Goal: Transaction & Acquisition: Purchase product/service

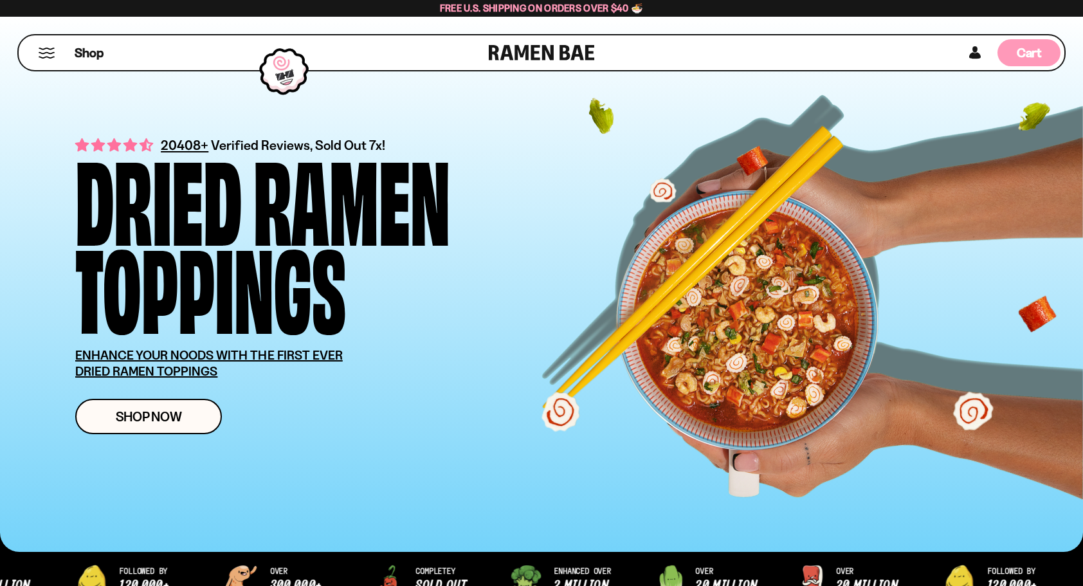
click at [1036, 55] on span "Cart" at bounding box center [1029, 52] width 25 height 15
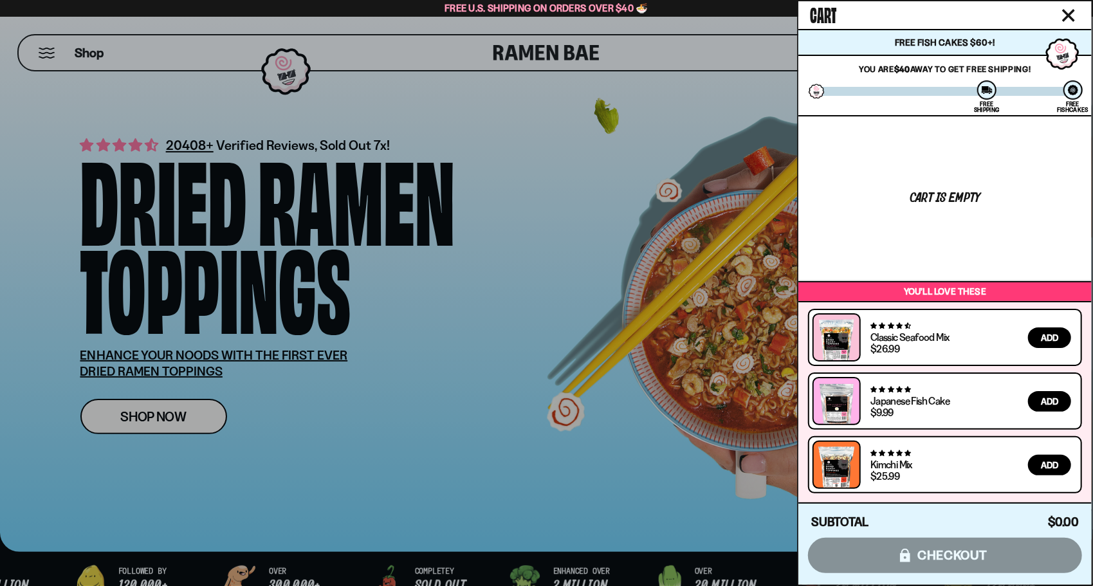
click at [1073, 14] on icon "Close cart" at bounding box center [1068, 15] width 13 height 13
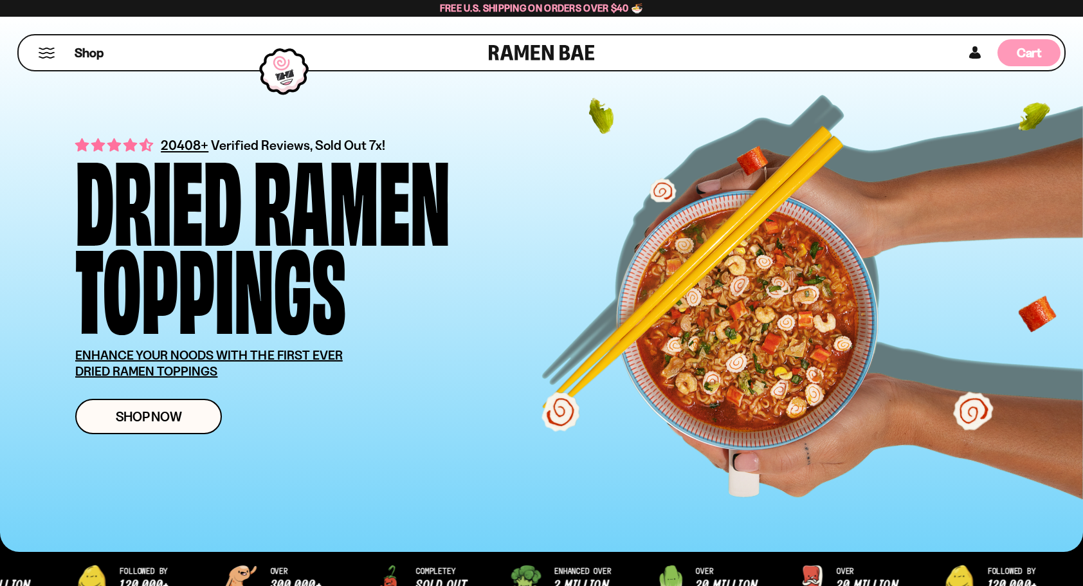
click at [1019, 51] on span "Cart" at bounding box center [1029, 52] width 25 height 15
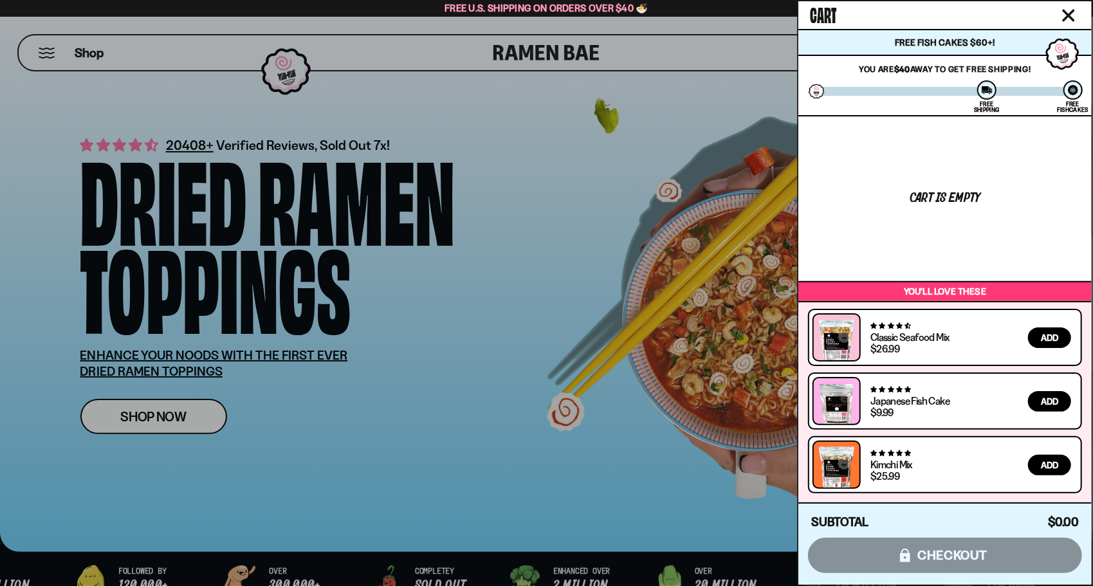
click at [953, 553] on div "Subtotal $0.00 $0.00 icons8-lock checkout" at bounding box center [944, 543] width 293 height 82
click at [1070, 19] on icon "Close cart" at bounding box center [1068, 15] width 13 height 13
